Goal: Task Accomplishment & Management: Complete application form

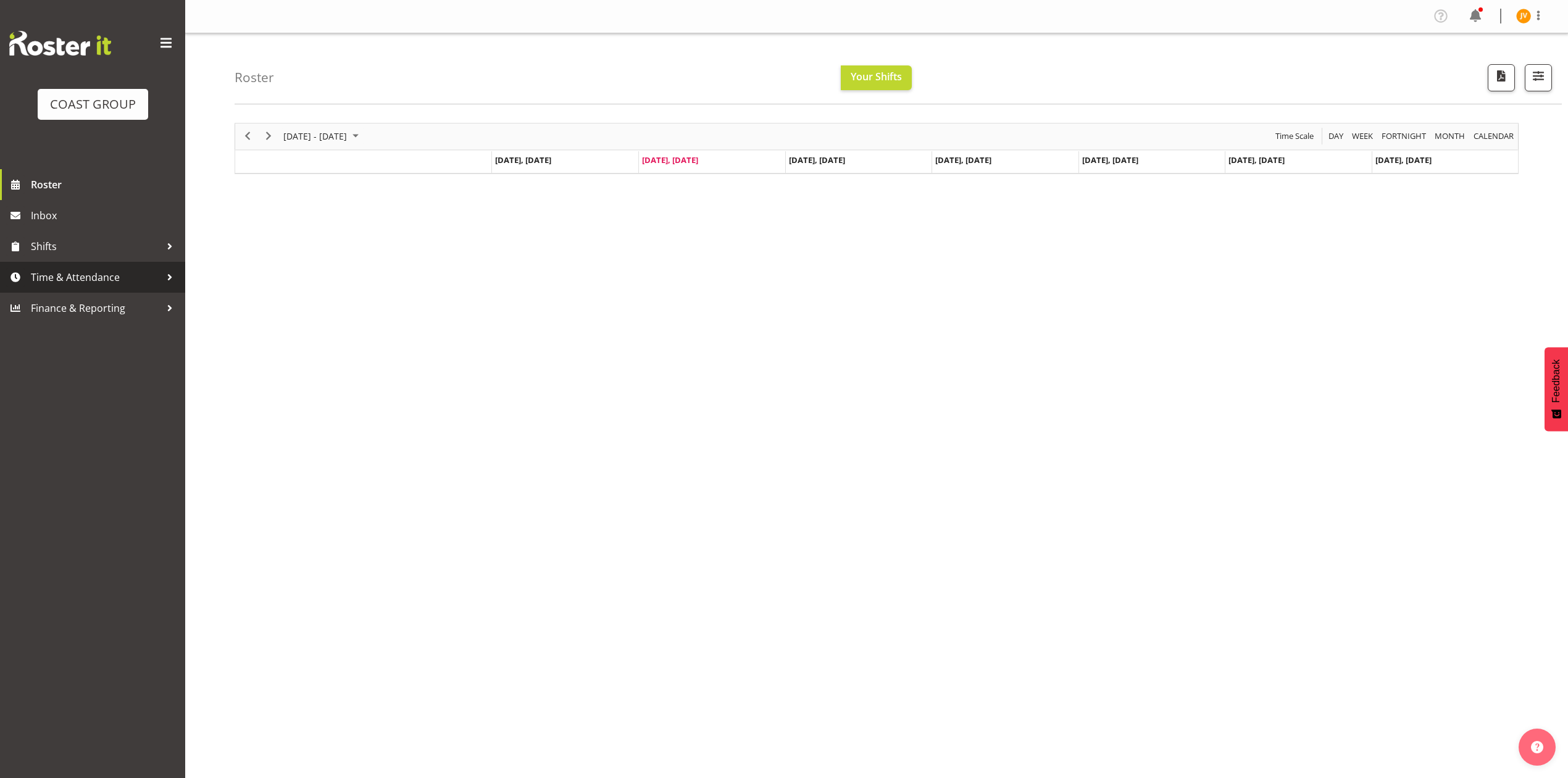
click at [131, 273] on span "Time & Attendance" at bounding box center [96, 277] width 130 height 19
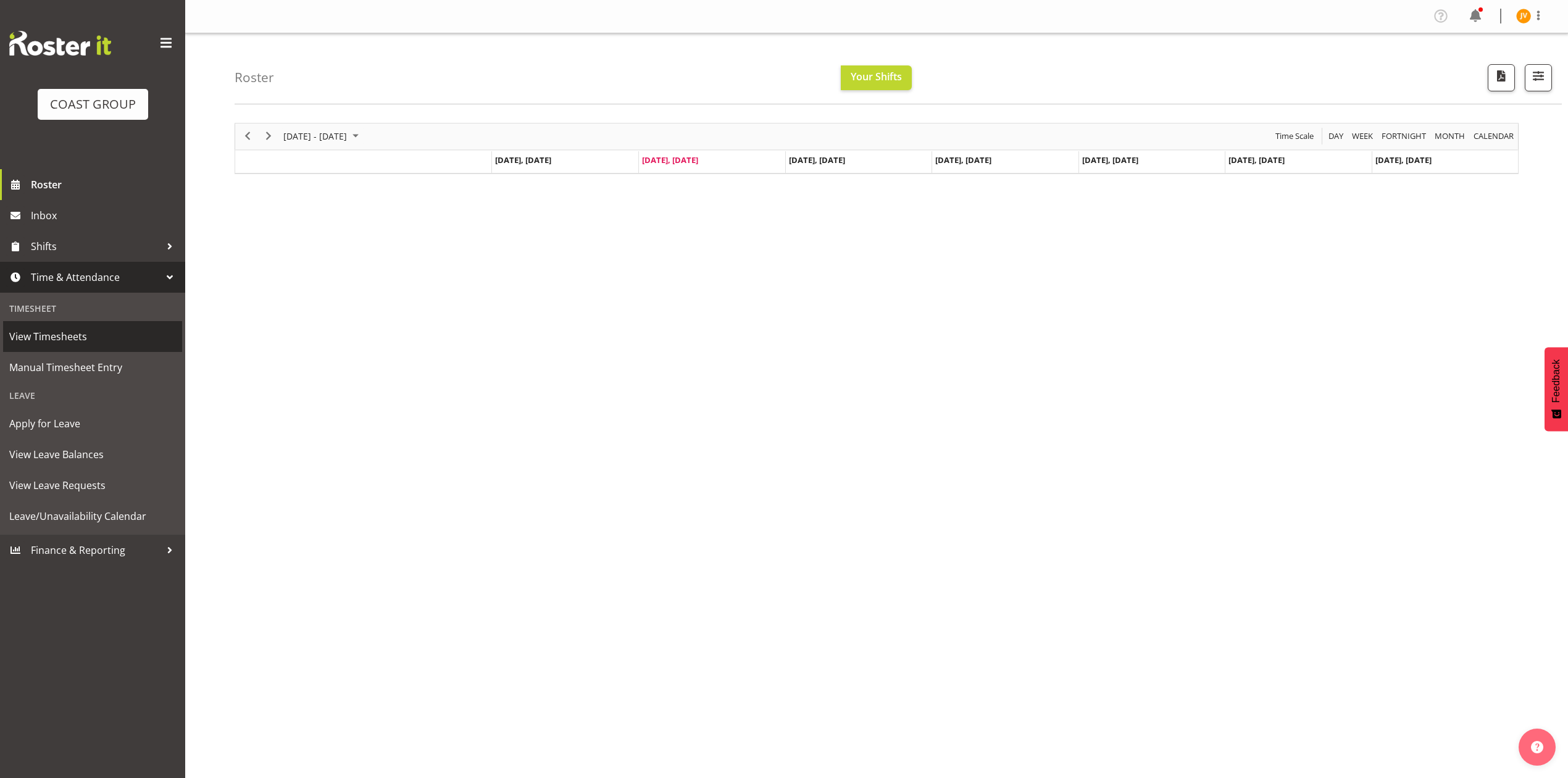
click at [106, 334] on span "View Timesheets" at bounding box center [92, 336] width 167 height 19
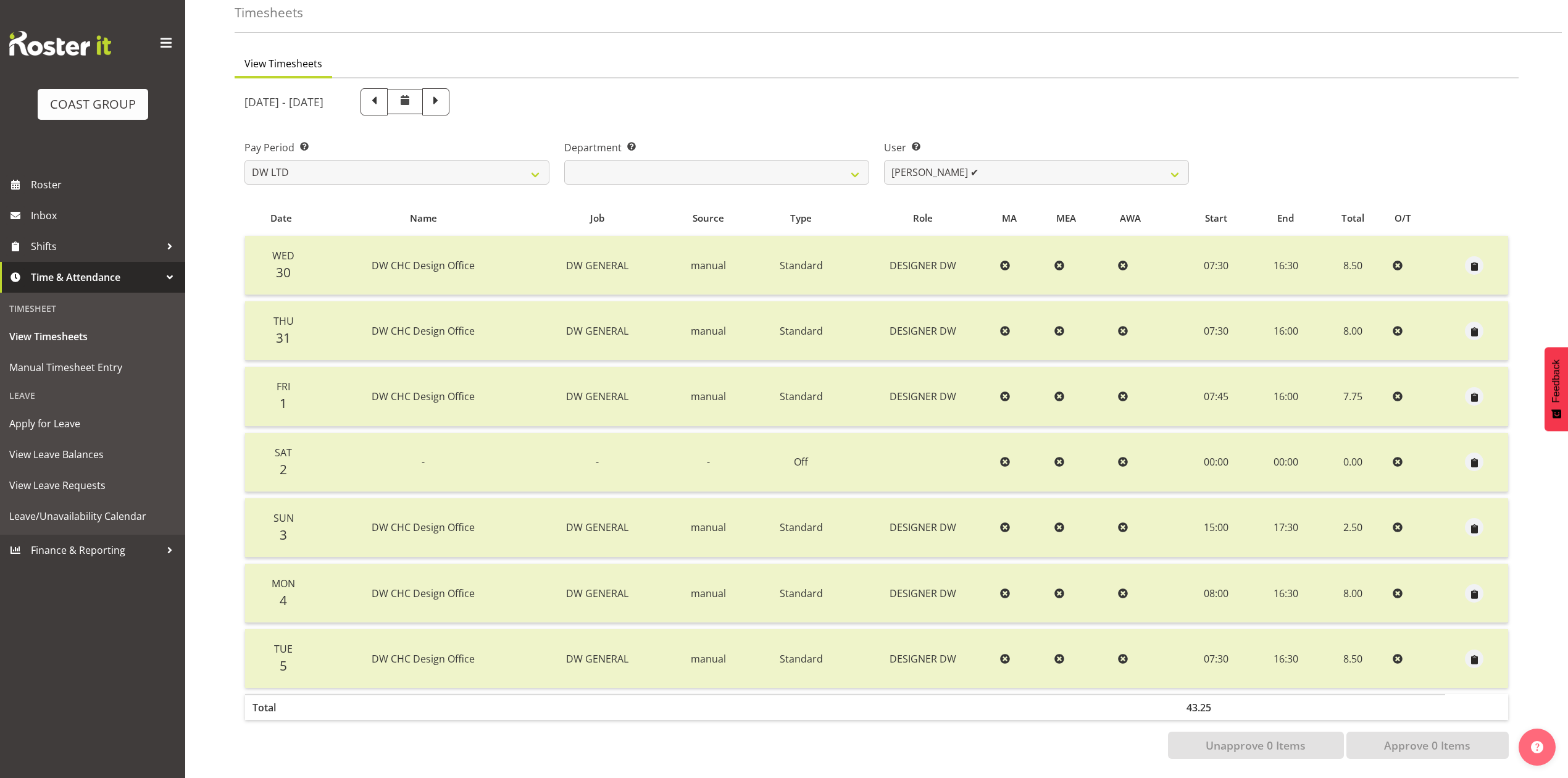
scroll to position [68, 0]
click at [449, 99] on span at bounding box center [436, 102] width 27 height 27
select select
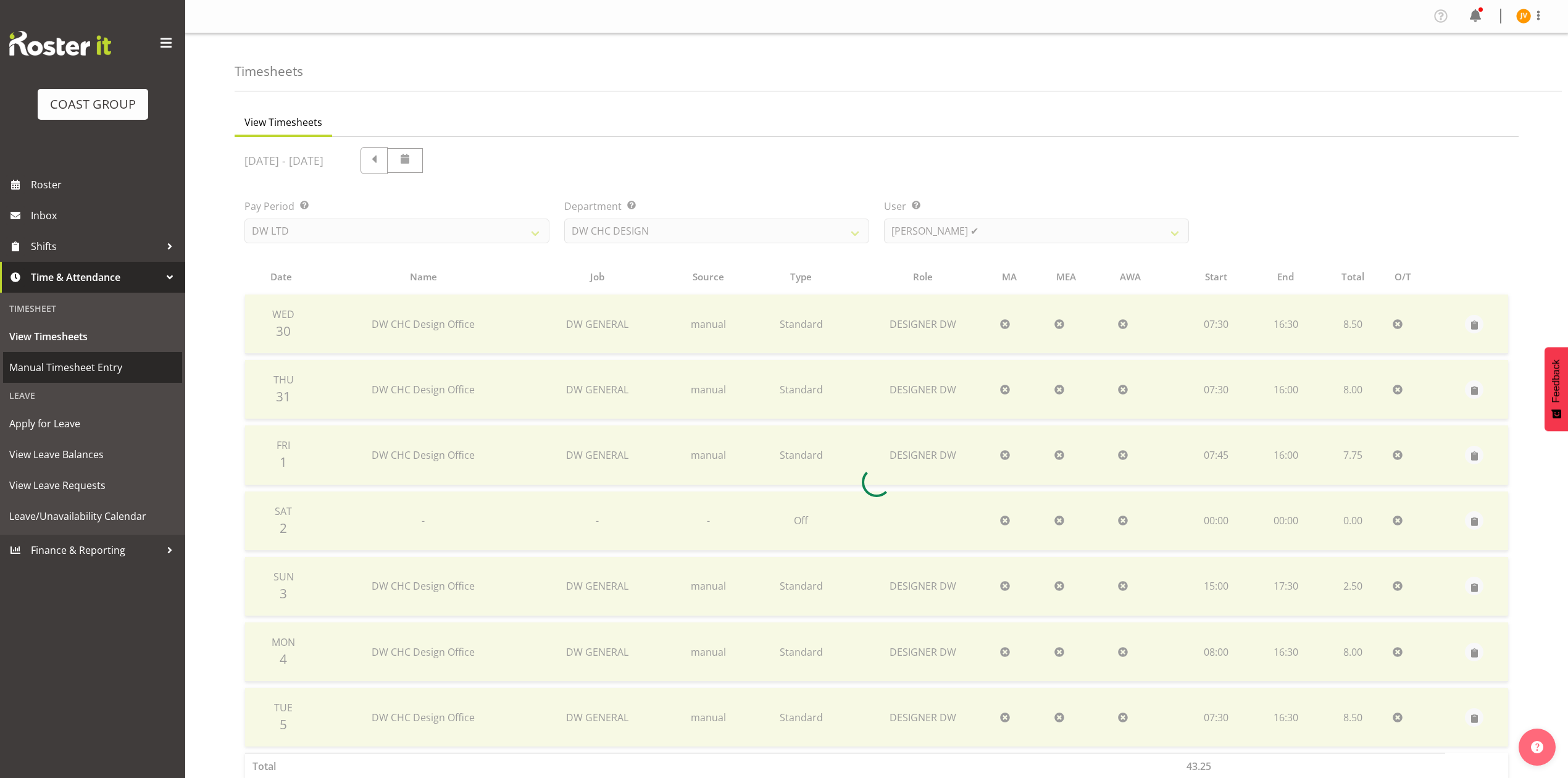
click at [56, 372] on span "Manual Timesheet Entry" at bounding box center [92, 367] width 167 height 19
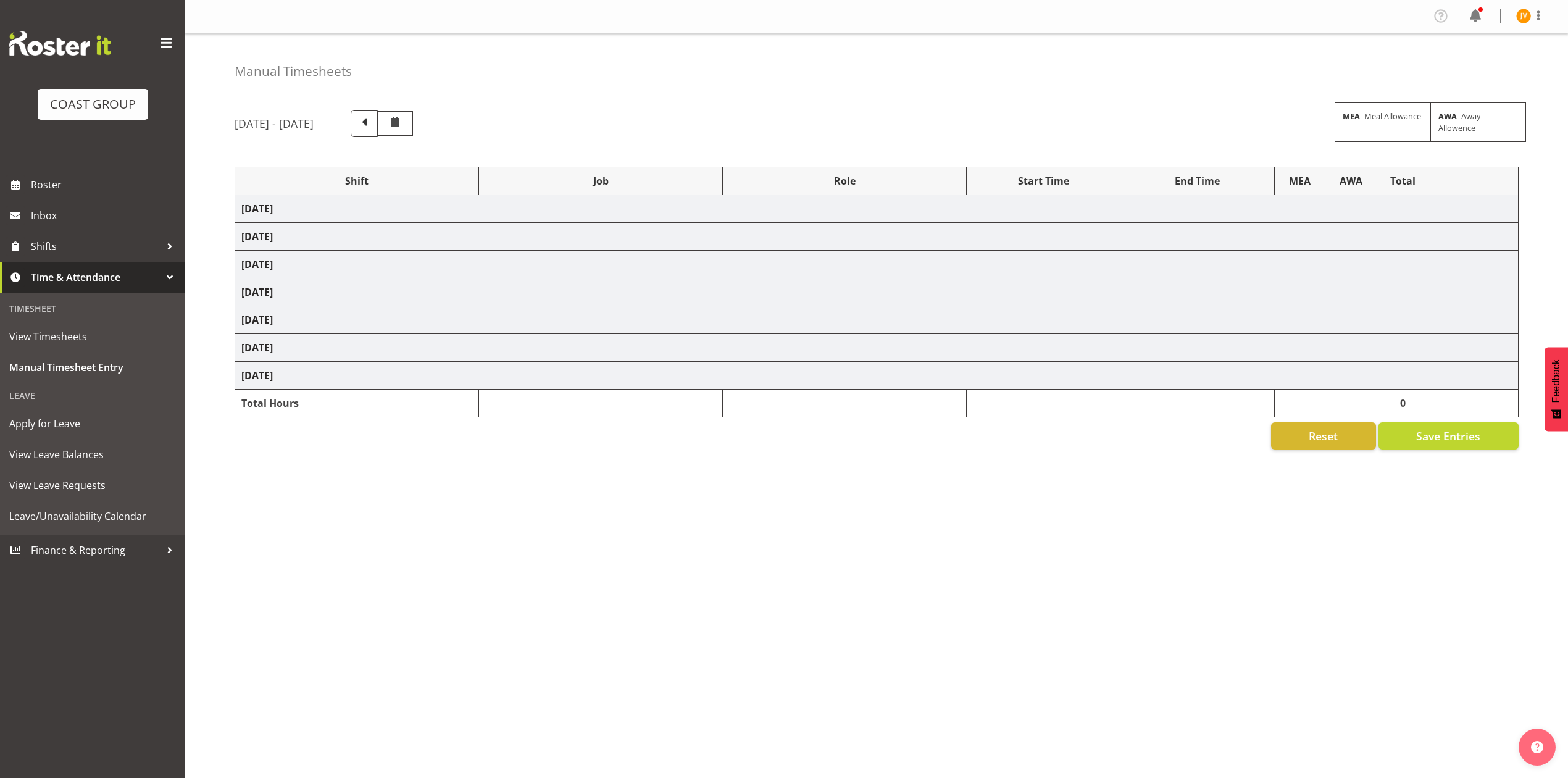
select select "1881"
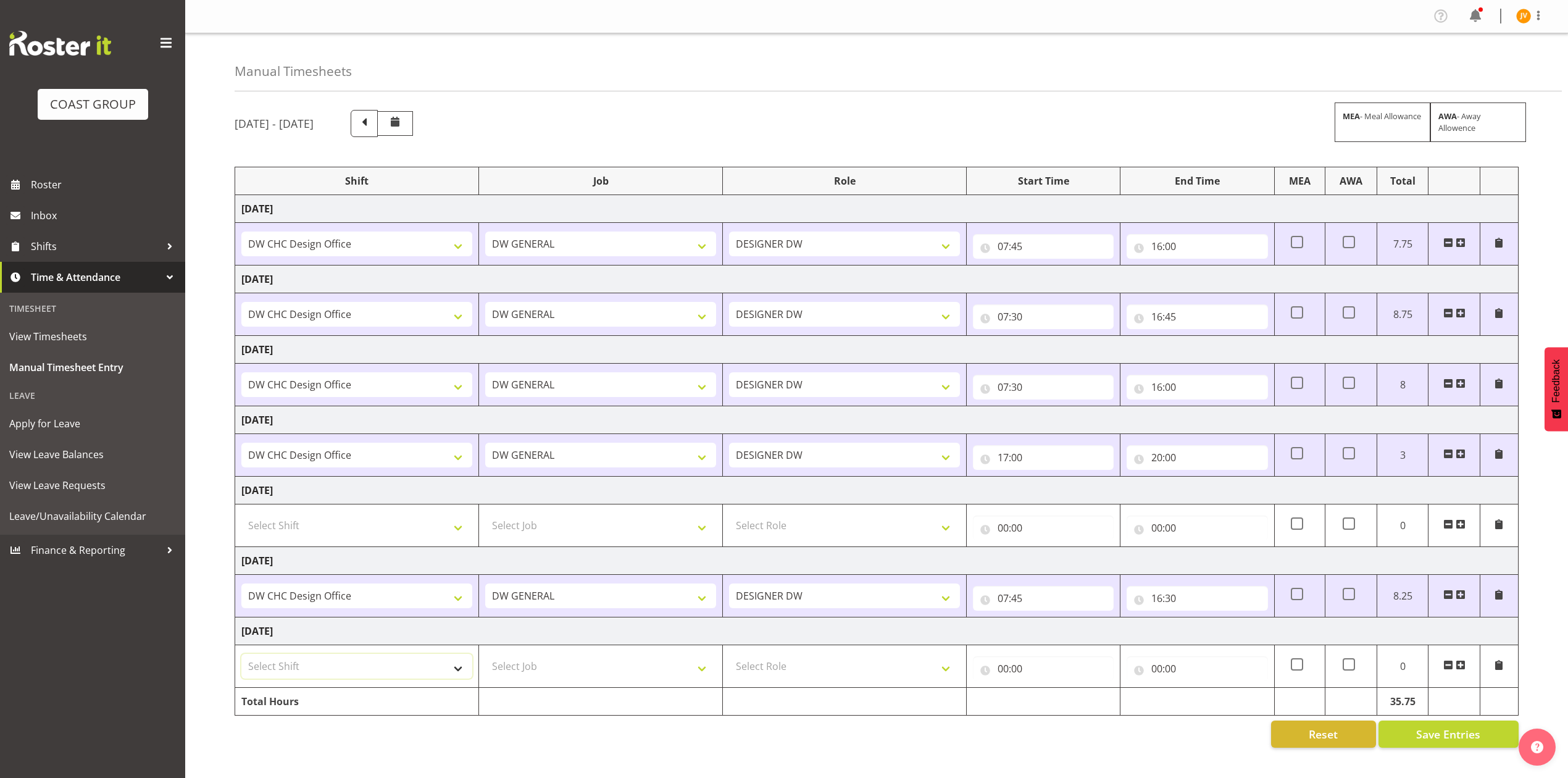
click at [374, 678] on select "Select Shift DW CHC Design Office DW CHC General Work Aug DW CHC General Work D…" at bounding box center [357, 666] width 231 height 25
select select "1512"
click at [242, 658] on select "Select Shift DW CHC Design Office DW CHC General Work Aug DW CHC General Work D…" at bounding box center [357, 666] width 231 height 25
click at [584, 673] on select "Select Job 1 Carlton Events 1 Carlton Hamilton 1 Carlton Wellington 1 EHS WAREH…" at bounding box center [601, 666] width 231 height 25
select select "1881"
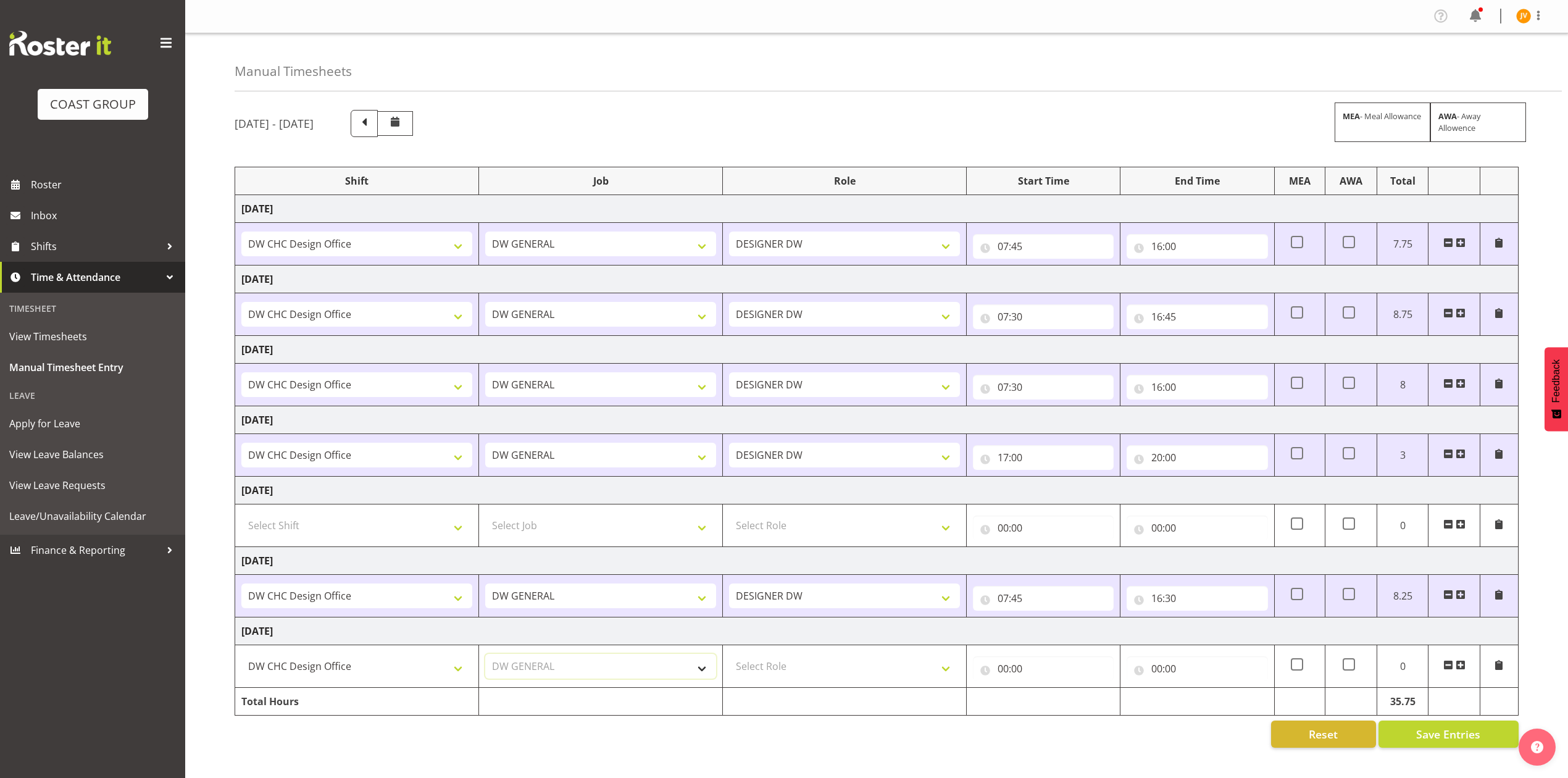
click at [486, 658] on select "Select Job 1 Carlton Events 1 Carlton Hamilton 1 Carlton Wellington 1 EHS WAREH…" at bounding box center [601, 666] width 231 height 25
click at [784, 667] on select "Select Role DESIGNER DW" at bounding box center [844, 666] width 231 height 25
select select "221"
click at [729, 658] on select "Select Role DESIGNER DW" at bounding box center [844, 666] width 231 height 25
click at [1000, 675] on input "00:00" at bounding box center [1043, 668] width 140 height 25
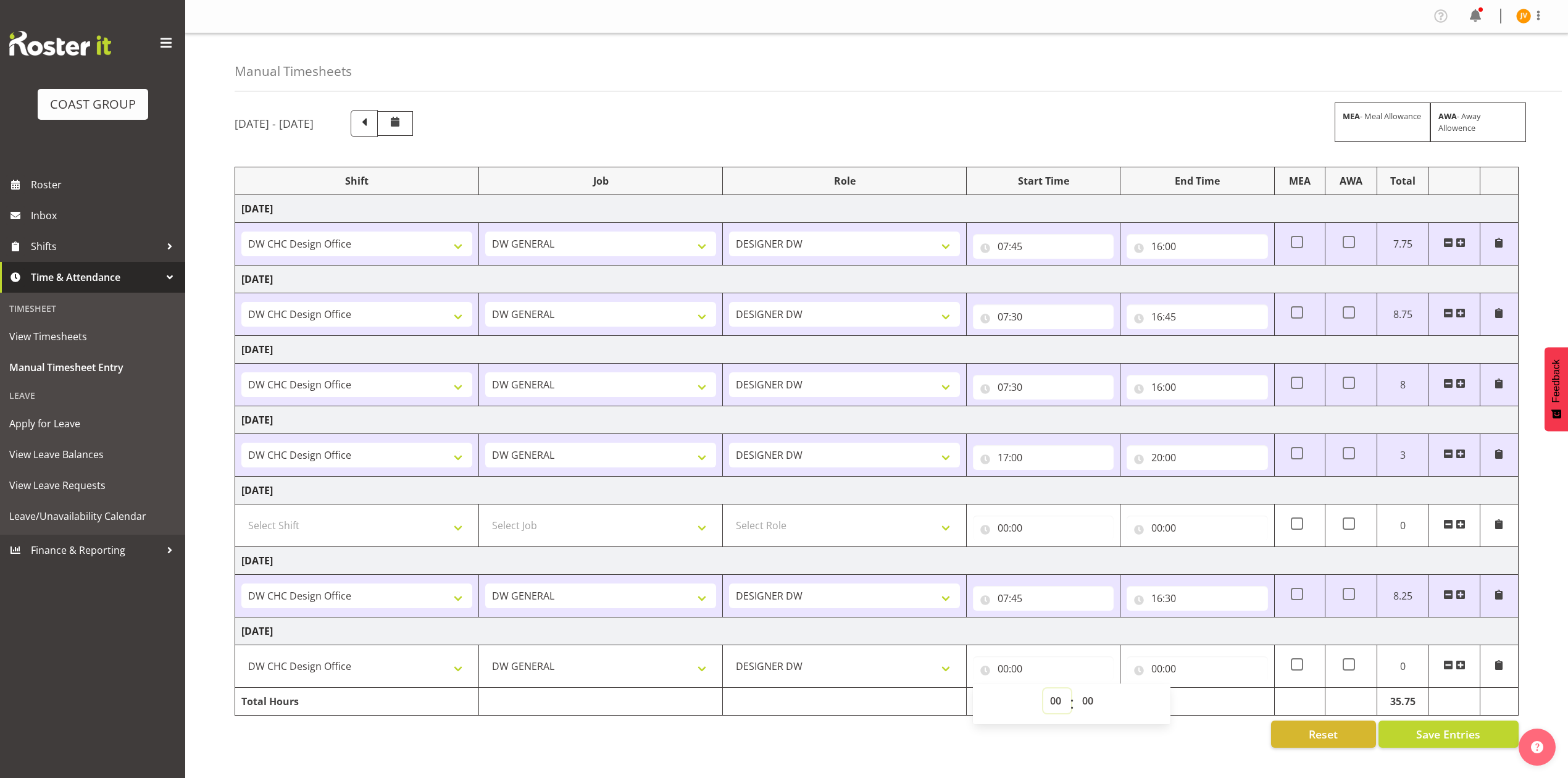
click at [1051, 702] on select "00 01 02 03 04 05 06 07 08 09 10 11 12 13 14 15 16 17 18 19 20 21 22 23" at bounding box center [1057, 700] width 28 height 25
select select "7"
click at [1044, 692] on select "00 01 02 03 04 05 06 07 08 09 10 11 12 13 14 15 16 17 18 19 20 21 22 23" at bounding box center [1057, 700] width 28 height 25
type input "07:00"
click at [1080, 705] on select "00 01 02 03 04 05 06 07 08 09 10 11 12 13 14 15 16 17 18 19 20 21 22 23 24 25 2…" at bounding box center [1089, 700] width 28 height 25
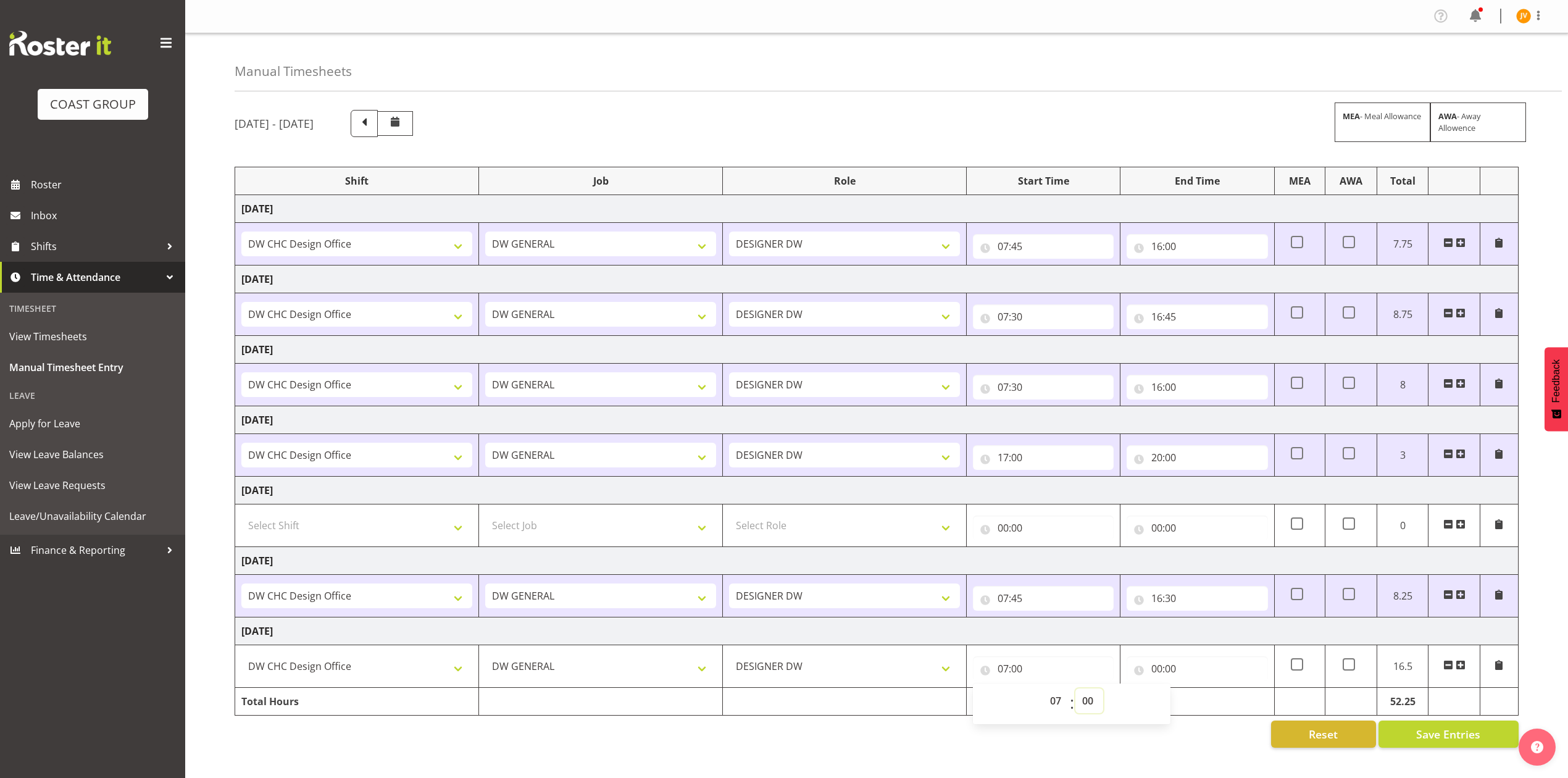
select select "30"
click at [1076, 692] on select "00 01 02 03 04 05 06 07 08 09 10 11 12 13 14 15 16 17 18 19 20 21 22 23 24 25 2…" at bounding box center [1089, 700] width 28 height 25
type input "07:30"
click at [1159, 680] on input "00:00" at bounding box center [1197, 668] width 140 height 25
click at [1205, 702] on select "00 01 02 03 04 05 06 07 08 09 10 11 12 13 14 15 16 17 18 19 20 21 22 23" at bounding box center [1211, 700] width 28 height 25
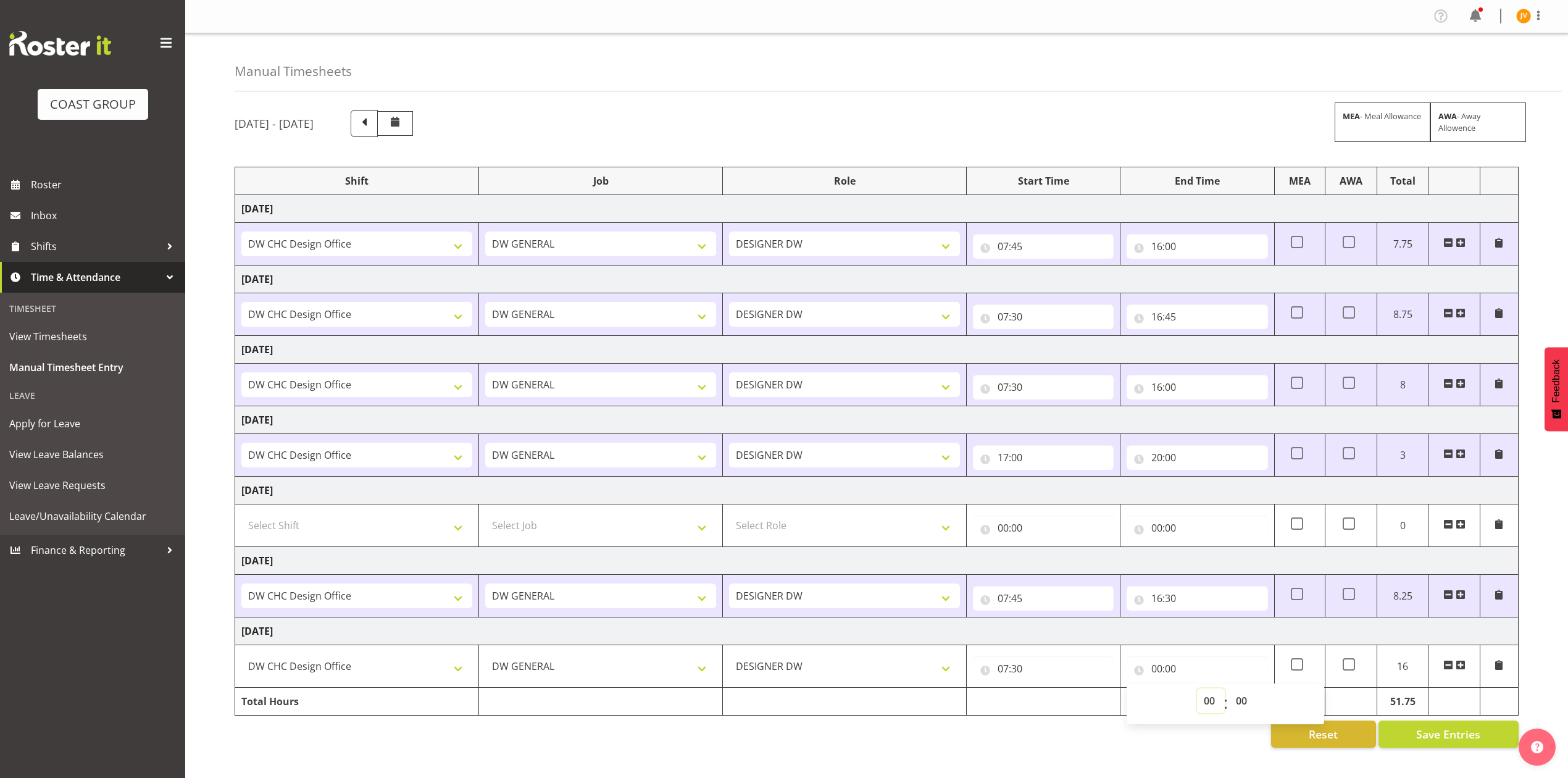
select select "16"
click at [1197, 692] on select "00 01 02 03 04 05 06 07 08 09 10 11 12 13 14 15 16 17 18 19 20 21 22 23" at bounding box center [1211, 700] width 28 height 25
type input "16:00"
click at [1237, 702] on select "00 01 02 03 04 05 06 07 08 09 10 11 12 13 14 15 16 17 18 19 20 21 22 23 24 25 2…" at bounding box center [1243, 700] width 28 height 25
select select "30"
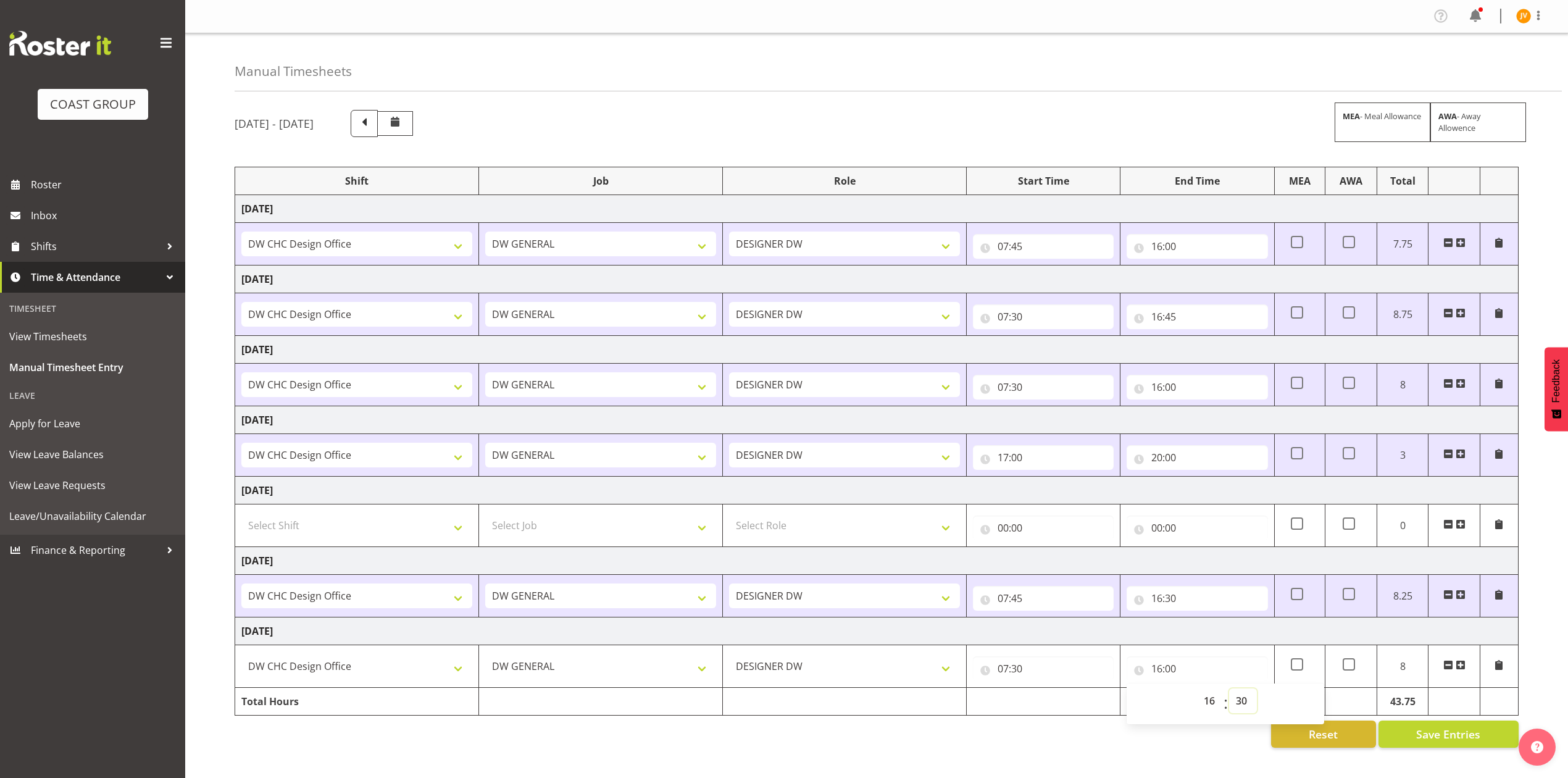
click at [1230, 692] on select "00 01 02 03 04 05 06 07 08 09 10 11 12 13 14 15 16 17 18 19 20 21 22 23 24 25 2…" at bounding box center [1243, 700] width 28 height 25
type input "16:30"
click at [1527, 700] on div "August 6th - August 12th 2025 MEA - Meal Allowance AWA - Away Allowence Shift J…" at bounding box center [902, 428] width 1334 height 656
click at [1423, 734] on span "Save Entries" at bounding box center [1448, 733] width 64 height 16
